Goal: Task Accomplishment & Management: Use online tool/utility

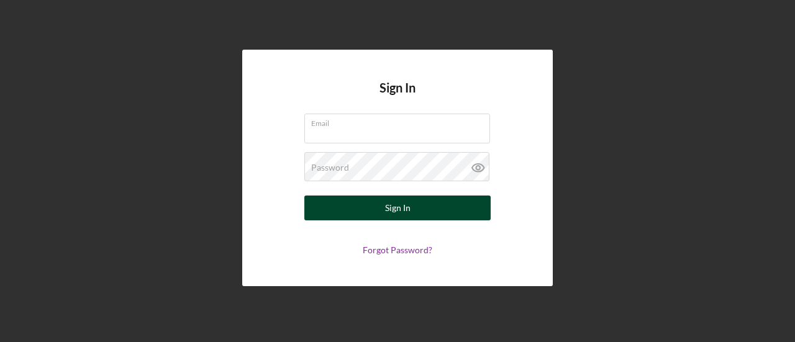
type input "[EMAIL_ADDRESS][DOMAIN_NAME]"
click at [419, 208] on button "Sign In" at bounding box center [397, 208] width 186 height 25
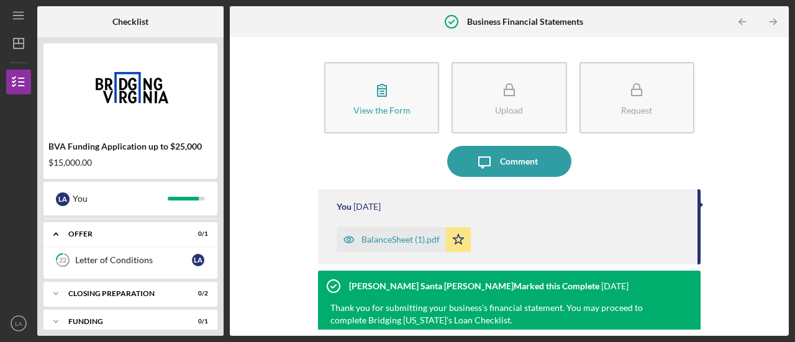
scroll to position [367, 0]
click at [99, 255] on div "Letter of Conditions" at bounding box center [133, 260] width 117 height 10
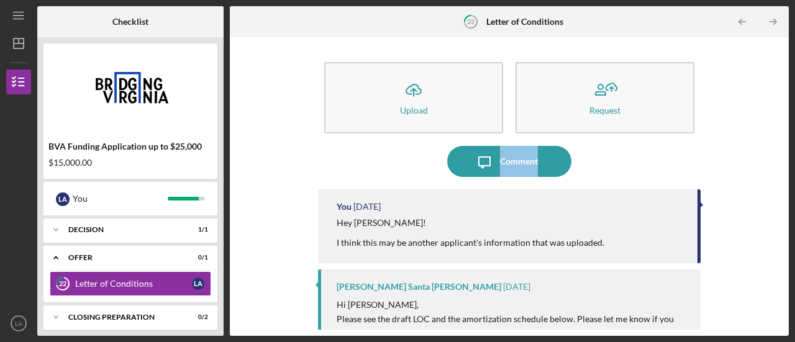
drag, startPoint x: 783, startPoint y: 109, endPoint x: 782, endPoint y: 161, distance: 52.2
click at [782, 161] on div "Icon/Upload Upload Request Icon/Message Comment You [DATE] Hey [PERSON_NAME]! I…" at bounding box center [509, 186] width 559 height 299
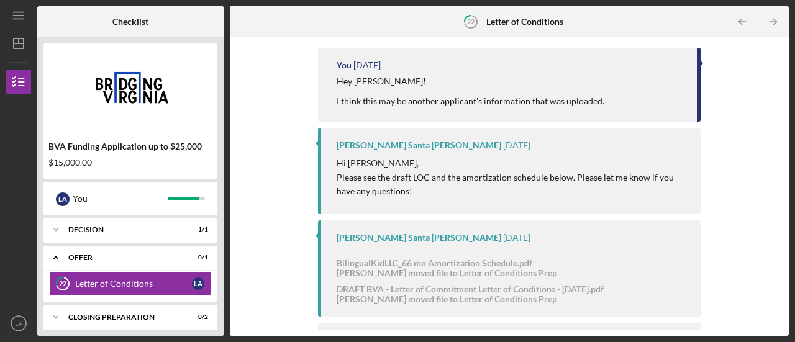
scroll to position [196, 0]
